Goal: Transaction & Acquisition: Purchase product/service

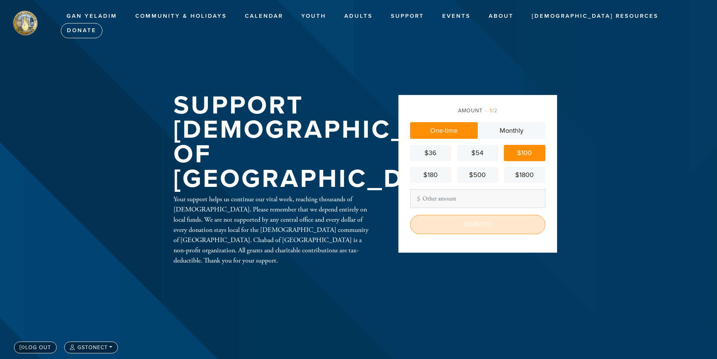
click at [477, 224] on input "Donate" at bounding box center [477, 224] width 135 height 19
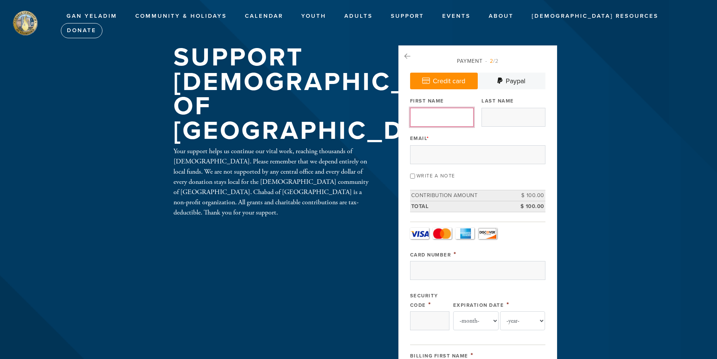
click at [429, 114] on input "First Name" at bounding box center [442, 117] width 64 height 19
type input "Rosalie and Gary"
type input "A"
type input "Stone"
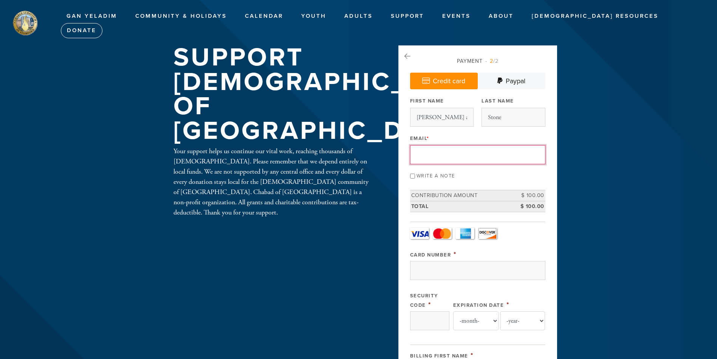
click at [427, 152] on input "Email *" at bounding box center [477, 154] width 135 height 19
type input "gstonect@aol.com"
type input "H"
type input "115 Barnes Road"
type input "STAMFORD"
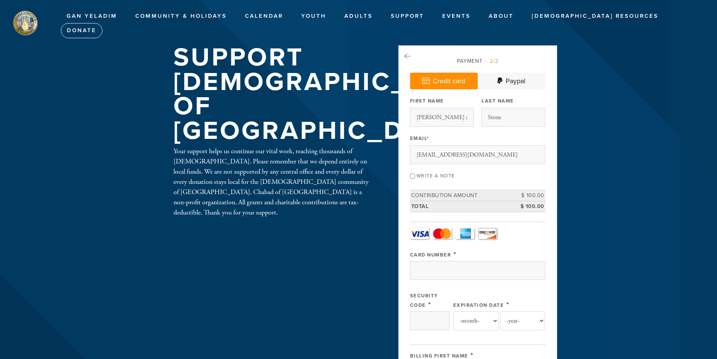
type input "United States"
type input "CT"
type input "06902"
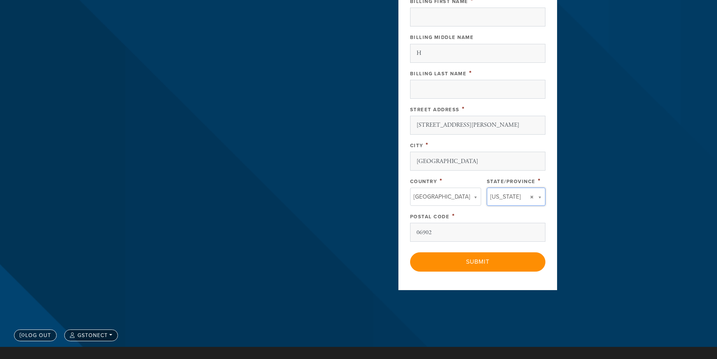
type input "CT"
type input "United States"
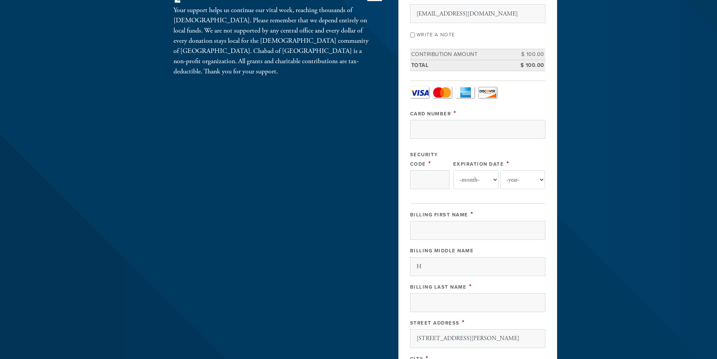
scroll to position [90, 0]
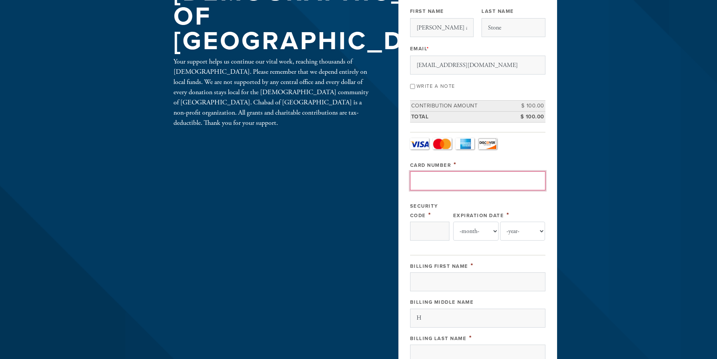
click at [469, 180] on input "Card Number" at bounding box center [477, 180] width 135 height 19
type input "4147404109294975"
type input "177"
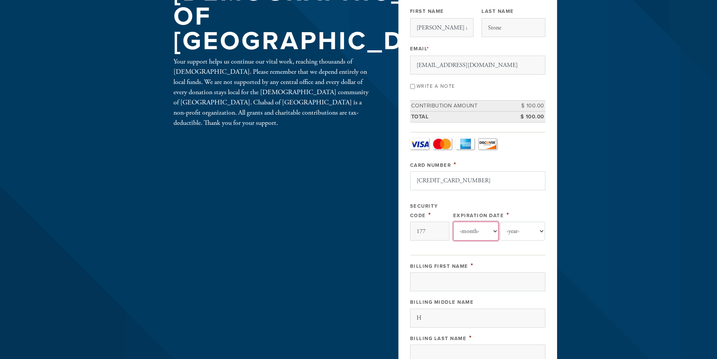
select select "1"
select select "2028"
type input "Gary"
type input "Stone"
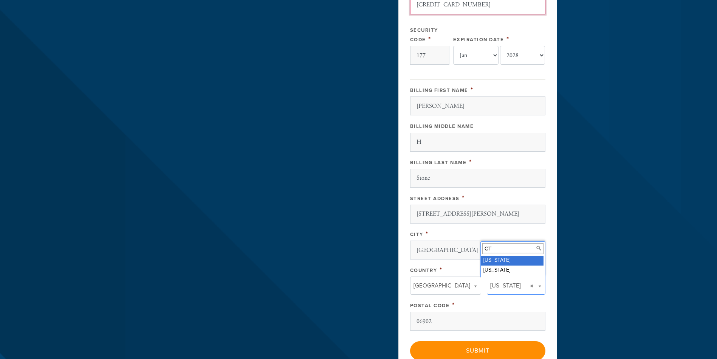
scroll to position [279, 0]
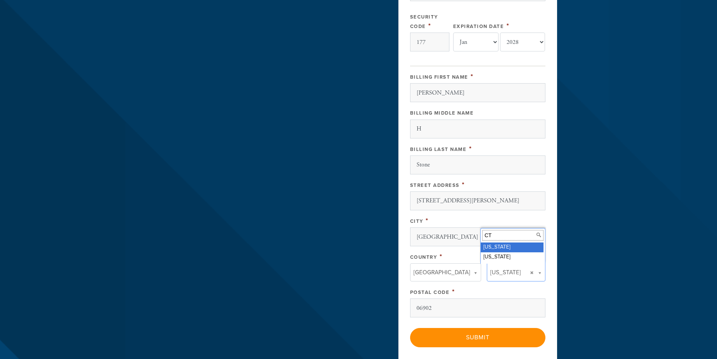
click at [505, 237] on input "CT" at bounding box center [513, 235] width 61 height 11
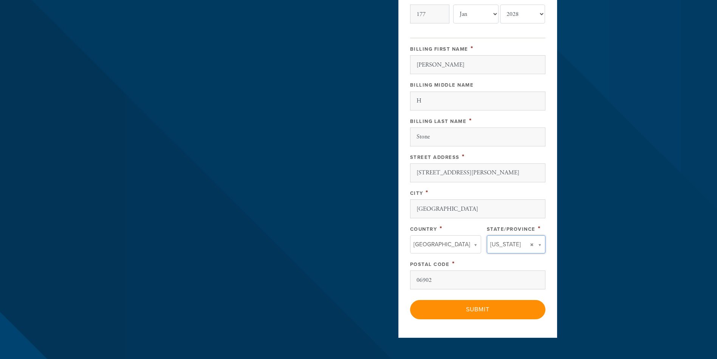
scroll to position [354, 0]
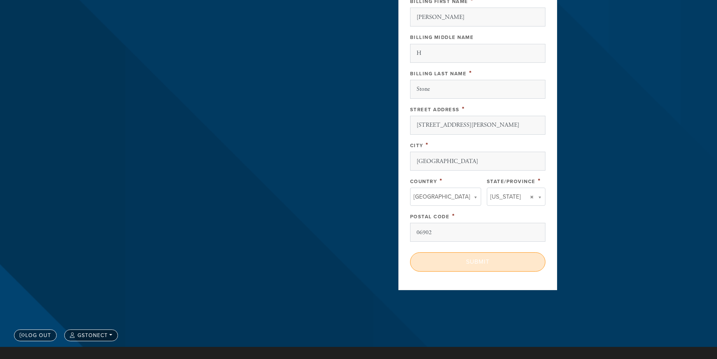
click at [473, 261] on input "Submit" at bounding box center [477, 261] width 135 height 19
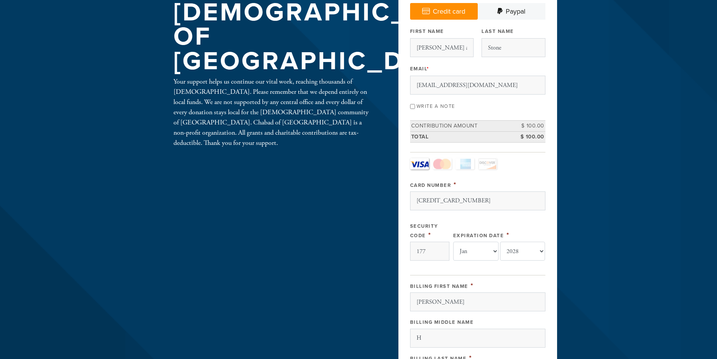
scroll to position [52, 0]
